Goal: Transaction & Acquisition: Purchase product/service

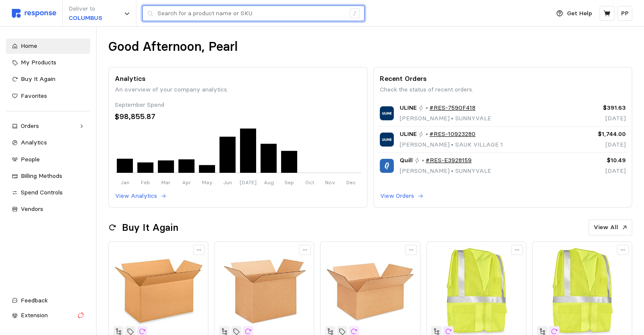
click at [189, 18] on input "text" at bounding box center [252, 13] width 188 height 15
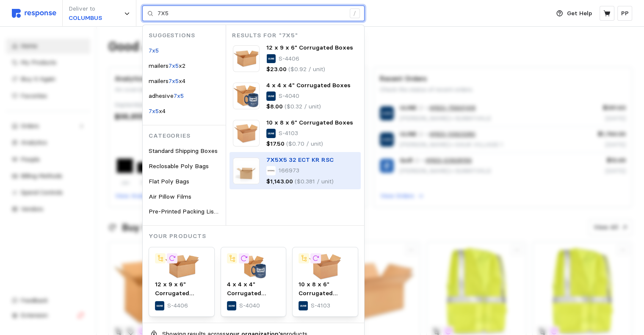
click at [276, 167] on div "166973" at bounding box center [299, 170] width 67 height 9
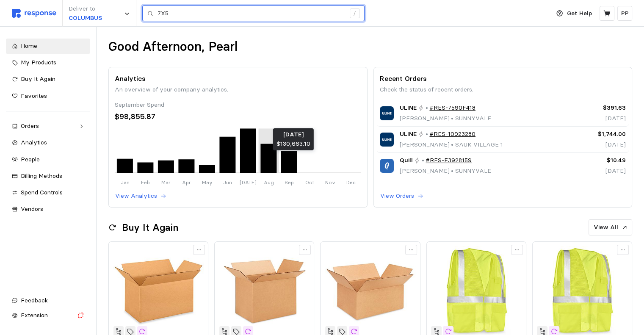
type input "7X5"
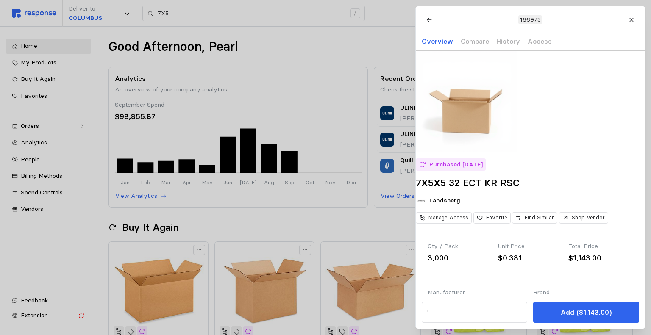
drag, startPoint x: 628, startPoint y: 22, endPoint x: 337, endPoint y: 13, distance: 290.8
click at [337, 13] on div at bounding box center [325, 167] width 651 height 335
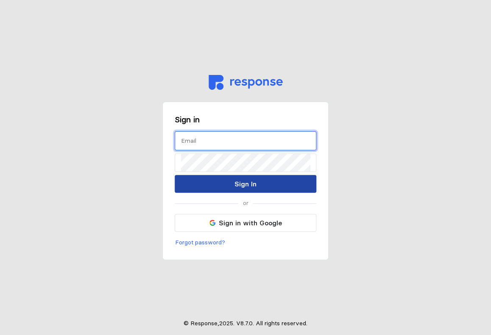
type input "[EMAIL_ADDRESS][DOMAIN_NAME]"
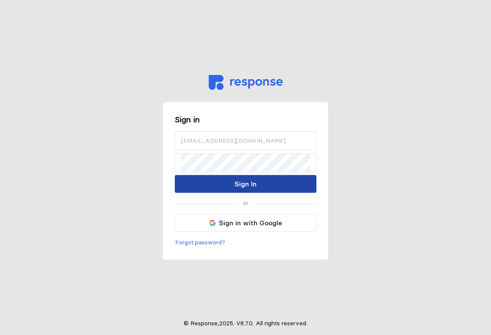
click at [246, 189] on p "Sign In" at bounding box center [245, 184] width 22 height 11
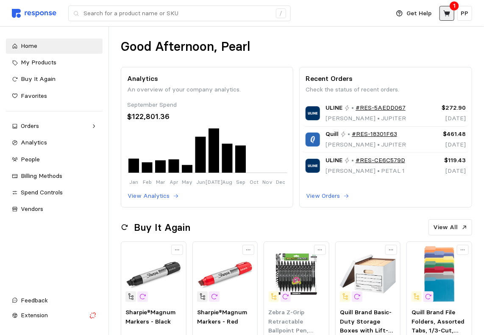
click at [444, 12] on icon at bounding box center [447, 14] width 8 height 8
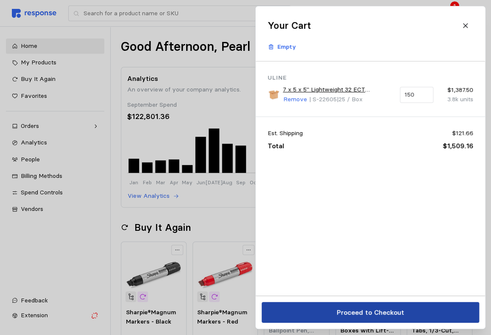
click at [321, 313] on button "Proceed to Checkout" at bounding box center [369, 312] width 217 height 21
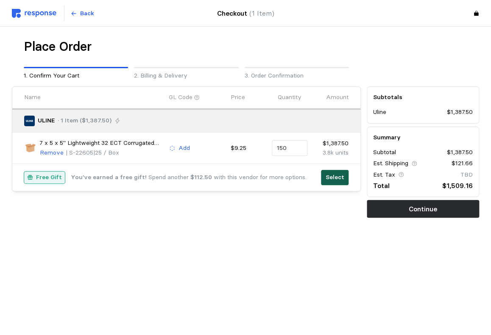
click at [336, 179] on p "Select" at bounding box center [334, 177] width 19 height 9
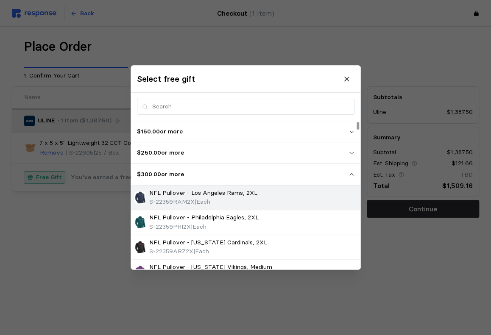
click at [199, 189] on p "NFL Pullover - Los Angeles Rams, 2XL" at bounding box center [203, 193] width 108 height 9
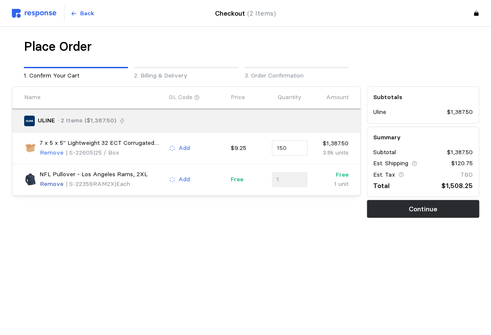
click at [56, 182] on p "Remove" at bounding box center [52, 184] width 24 height 9
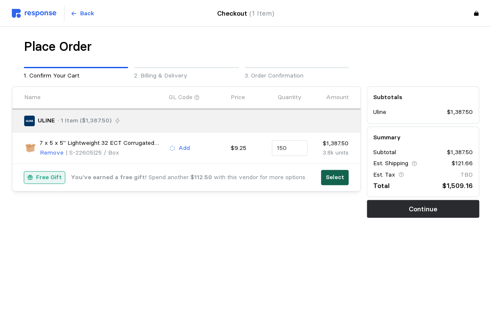
click at [332, 176] on p "Select" at bounding box center [334, 177] width 19 height 9
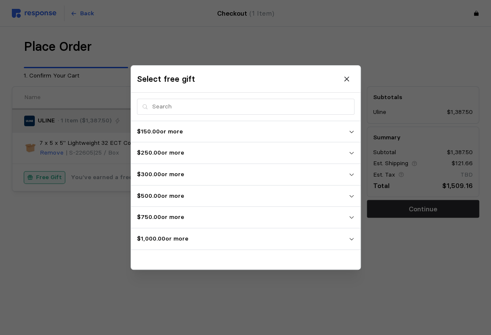
click at [351, 240] on icon "button" at bounding box center [351, 239] width 6 height 6
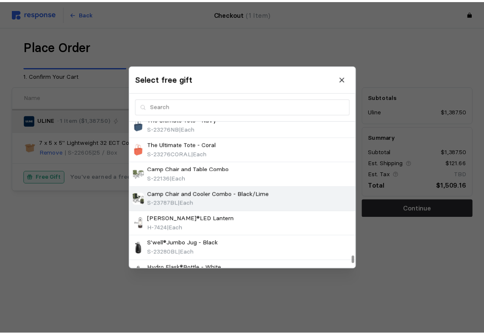
scroll to position [3468, 0]
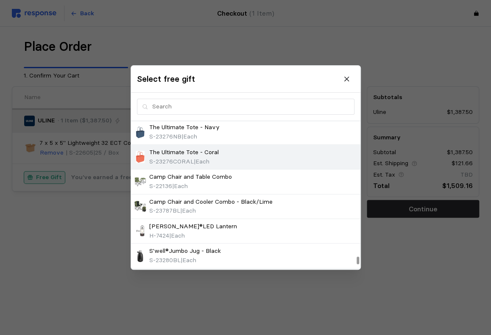
click at [190, 148] on p "The Ultimate Tote - Coral" at bounding box center [183, 152] width 69 height 9
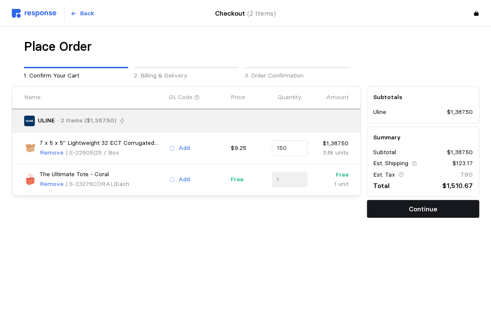
click at [433, 204] on p "Continue" at bounding box center [422, 209] width 28 height 11
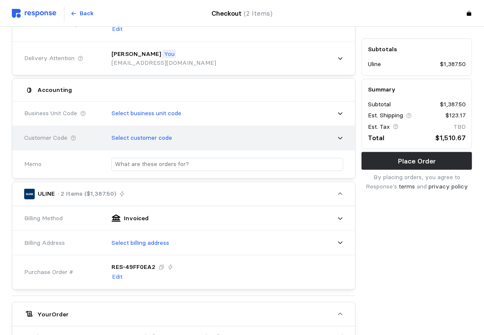
scroll to position [145, 0]
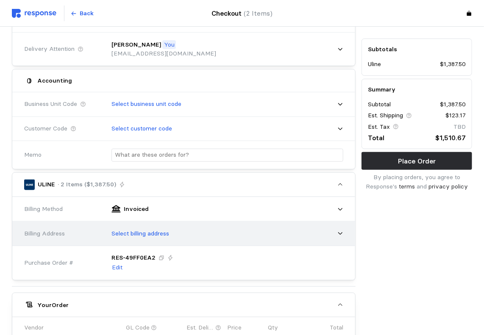
click at [154, 232] on p "Select billing address" at bounding box center [140, 233] width 58 height 9
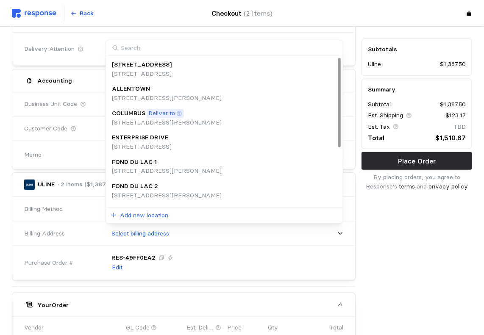
click at [193, 121] on p "[STREET_ADDRESS][PERSON_NAME]" at bounding box center [167, 122] width 110 height 9
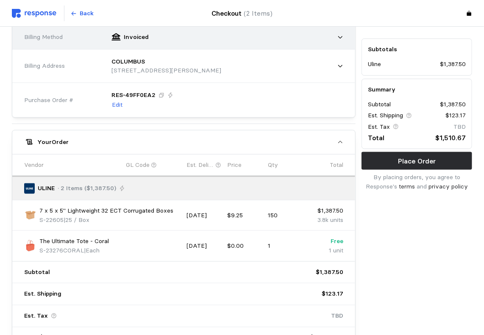
scroll to position [375, 0]
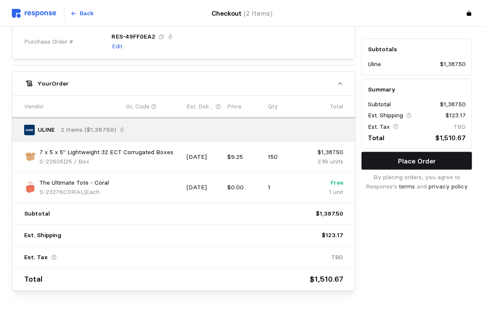
click at [411, 158] on p "Place Order" at bounding box center [417, 161] width 38 height 11
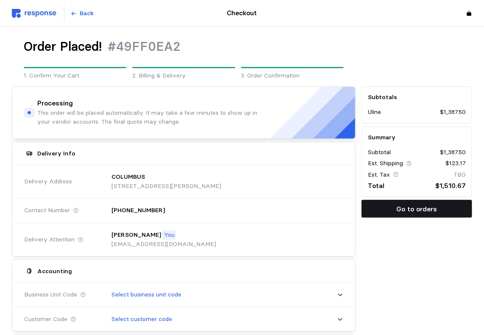
click at [426, 209] on p "Go to orders" at bounding box center [417, 209] width 41 height 11
